Goal: Transaction & Acquisition: Purchase product/service

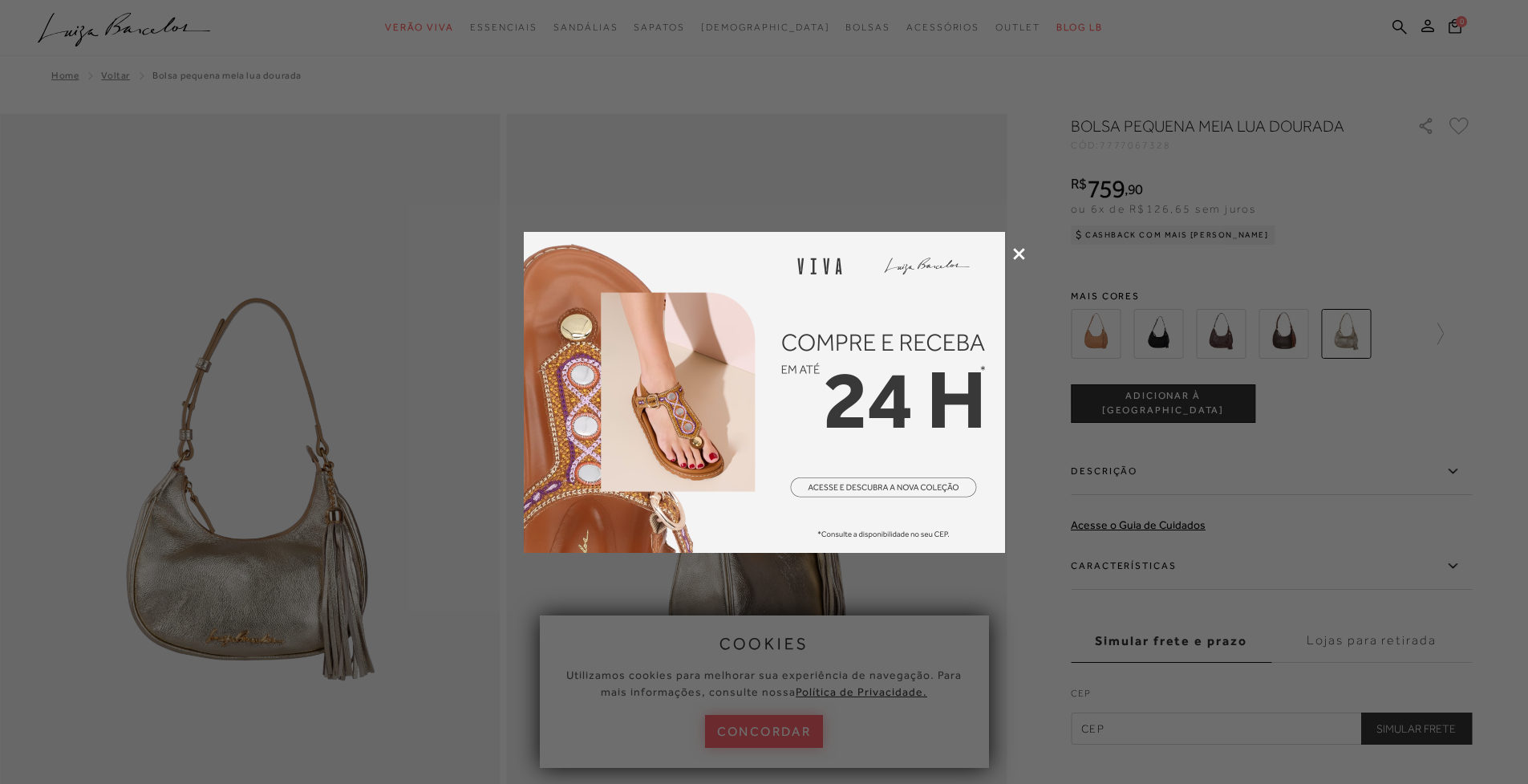
click at [1019, 249] on icon at bounding box center [1019, 254] width 12 height 12
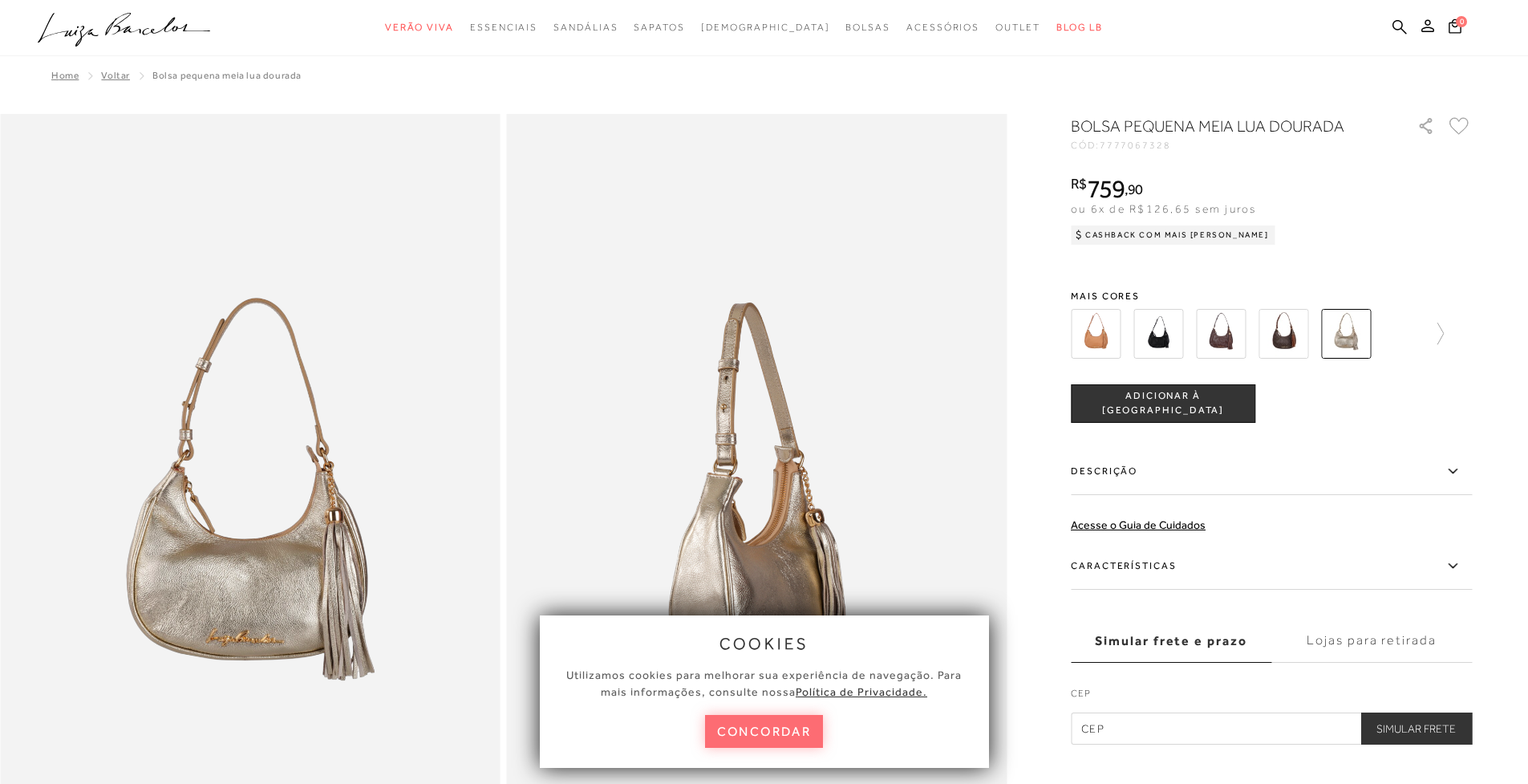
click at [746, 740] on button "concordar" at bounding box center [765, 731] width 119 height 33
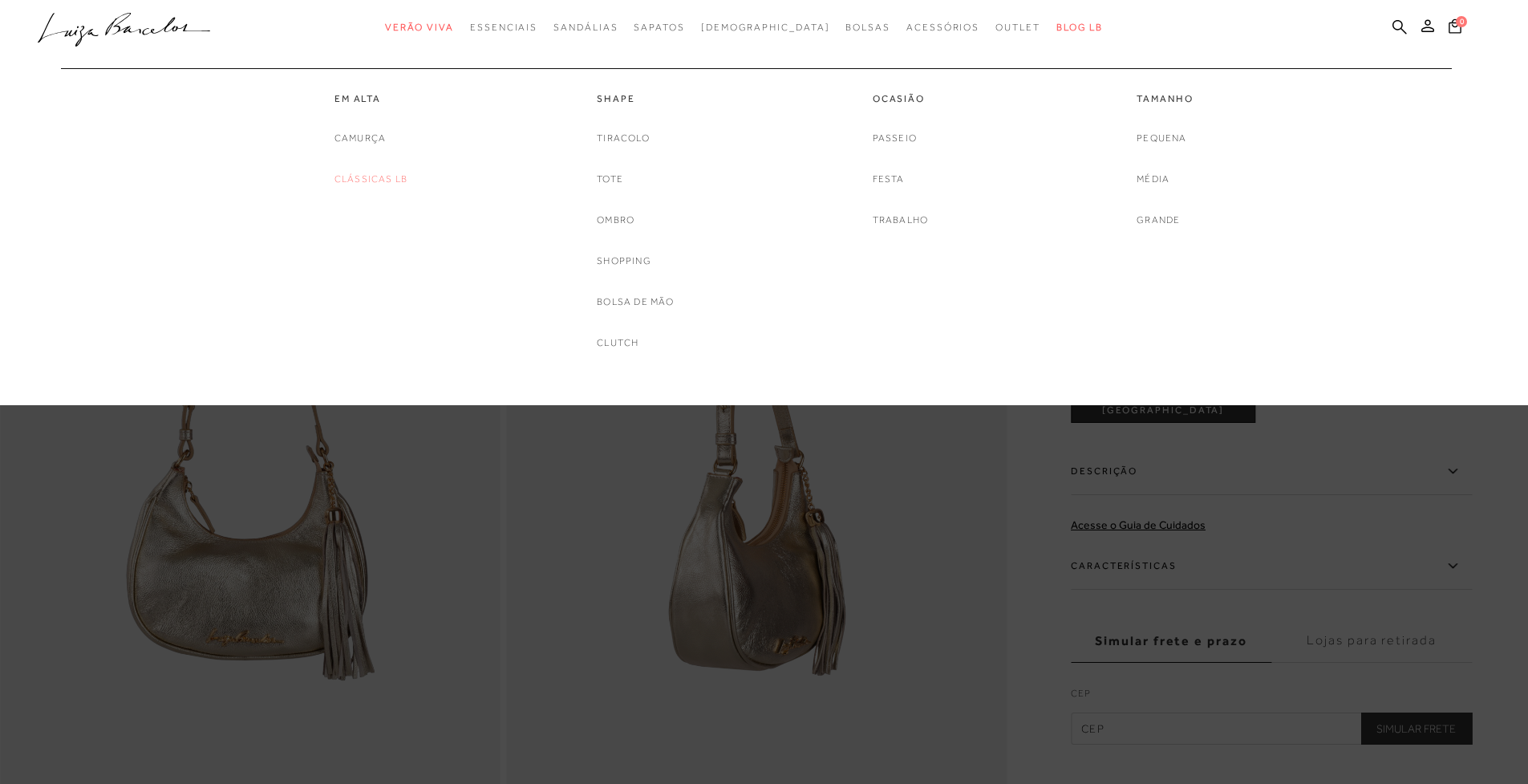
click at [378, 176] on link "Clássicas LB" at bounding box center [371, 179] width 73 height 17
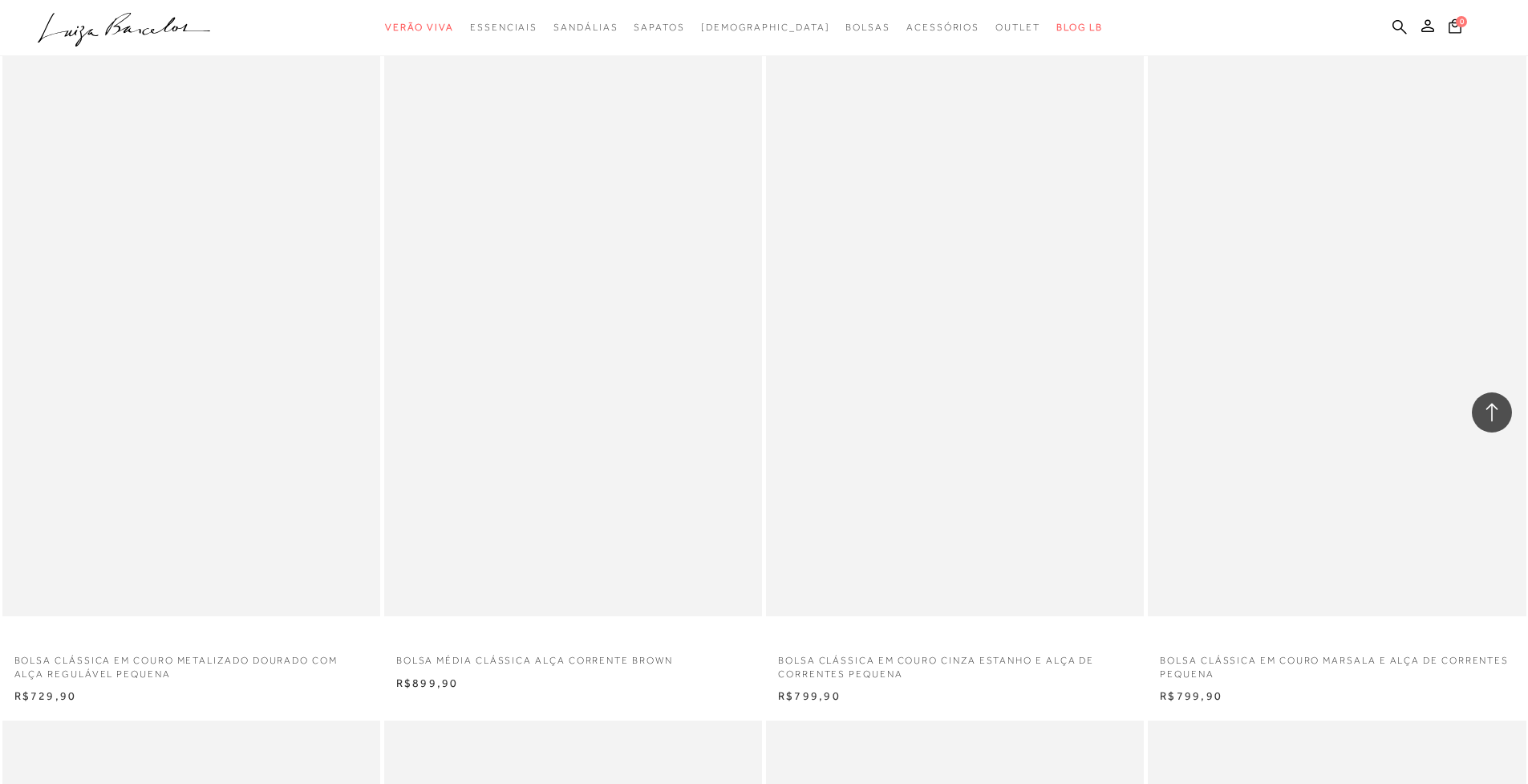
scroll to position [2083, 0]
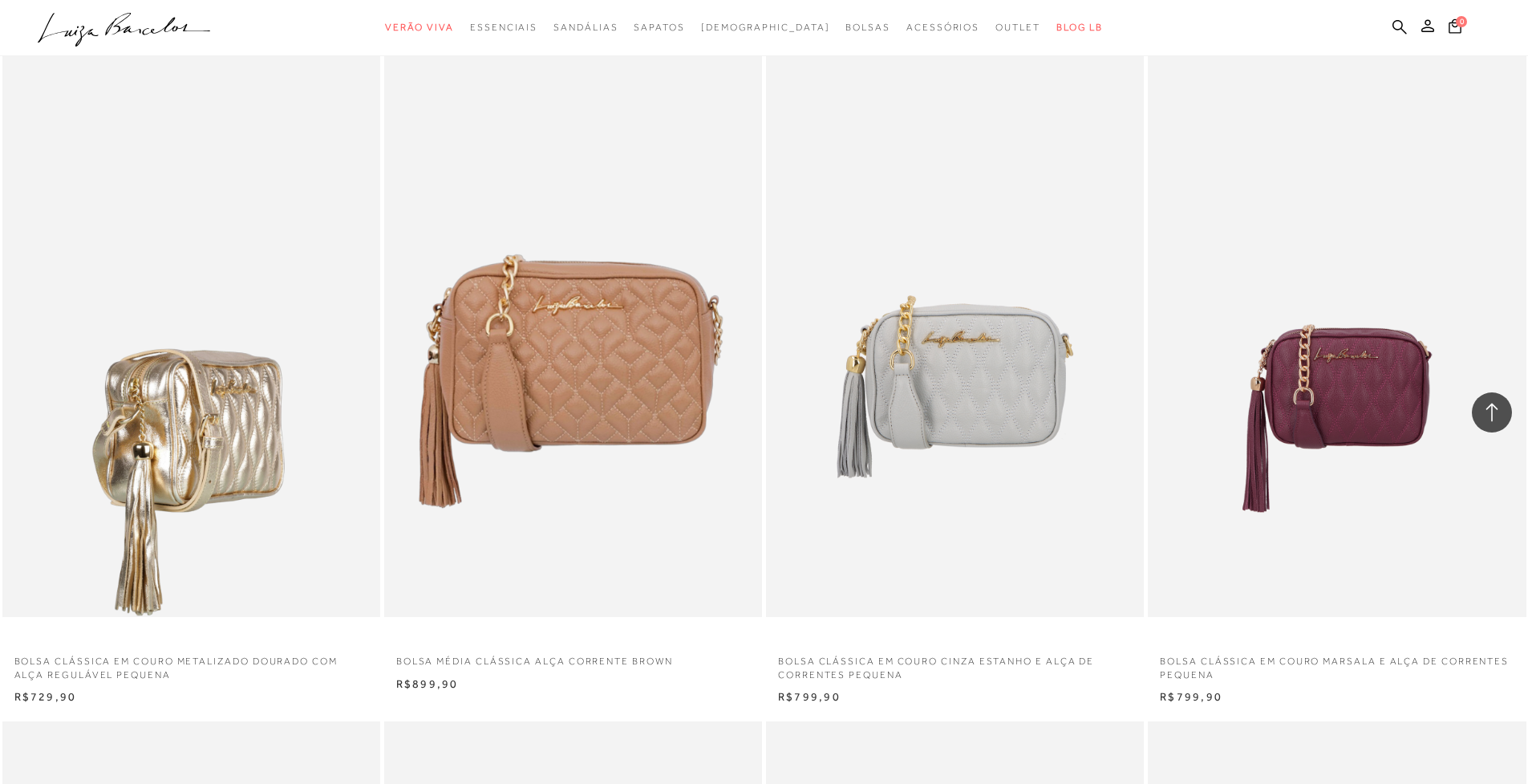
click at [204, 378] on img at bounding box center [191, 333] width 376 height 567
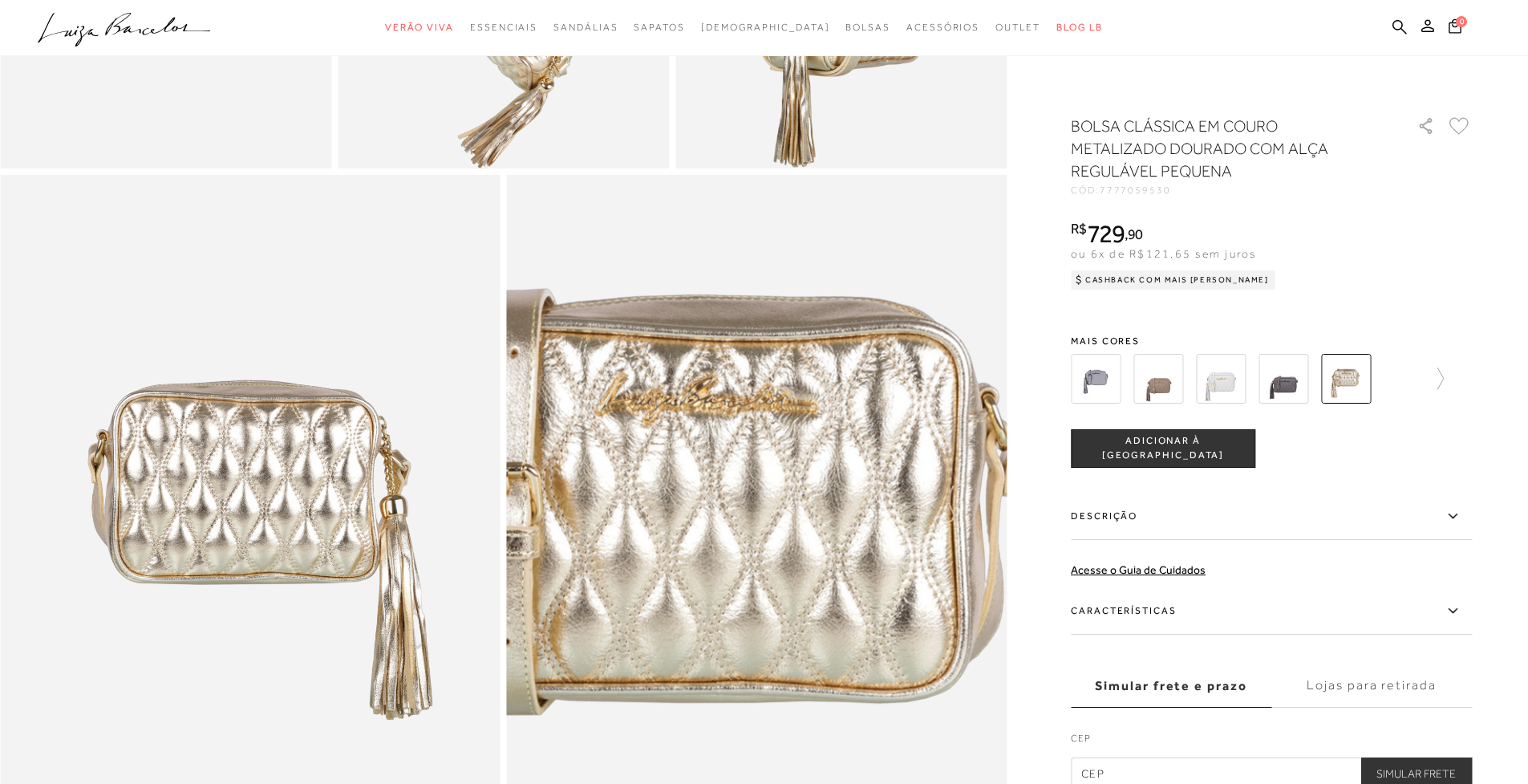
scroll to position [1233, 0]
